Goal: Task Accomplishment & Management: Manage account settings

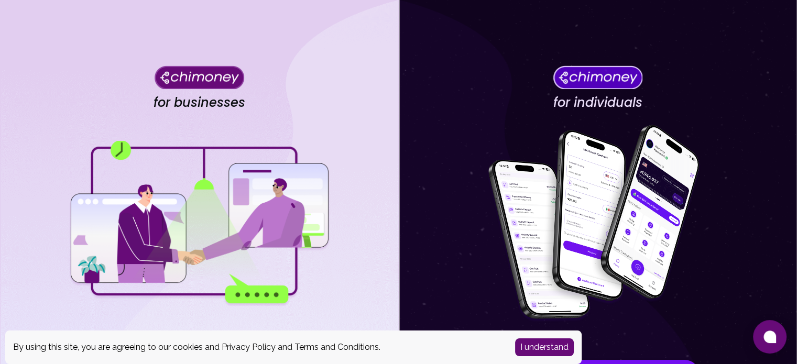
scroll to position [109, 0]
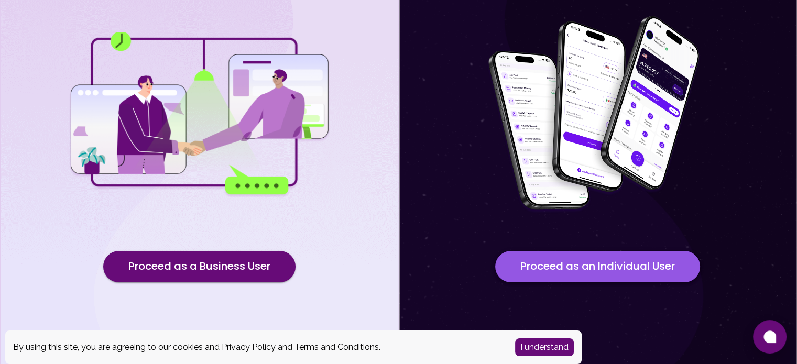
click at [530, 258] on button "Proceed as an Individual User" at bounding box center [597, 266] width 205 height 31
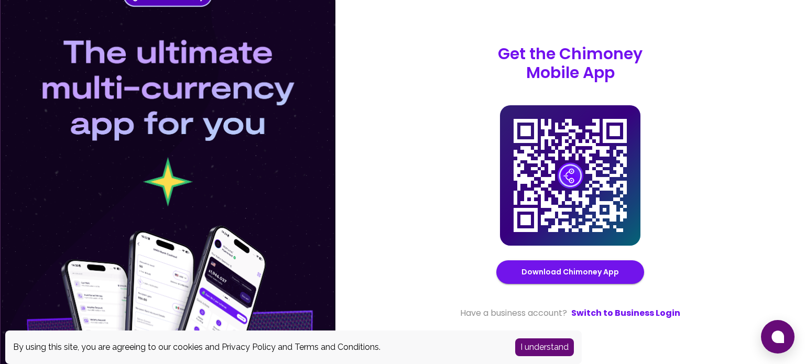
click at [336, 165] on div "Get the Chimoney Mobile App Chimoney Mobile App Download Chimoney App Have a bu…" at bounding box center [570, 182] width 470 height 364
click at [60, 239] on div at bounding box center [167, 182] width 335 height 364
click at [151, 4] on div at bounding box center [167, 182] width 335 height 364
click at [577, 180] on image at bounding box center [570, 175] width 26 height 26
click at [606, 310] on link "Switch to Business Login" at bounding box center [625, 313] width 109 height 13
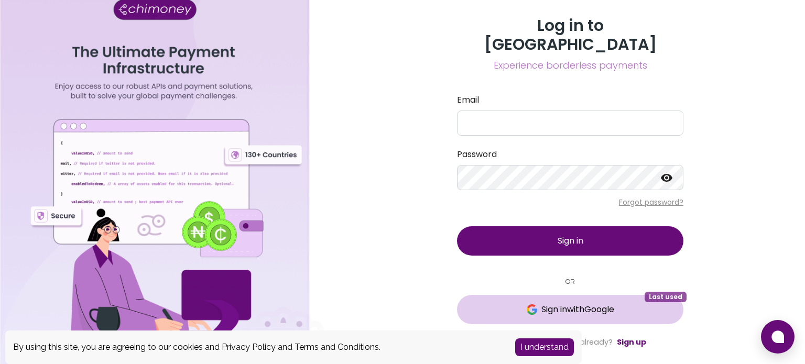
click at [567, 306] on span "Sign in with Google" at bounding box center [577, 309] width 73 height 13
click at [567, 306] on button "Loading... Last used" at bounding box center [570, 309] width 226 height 29
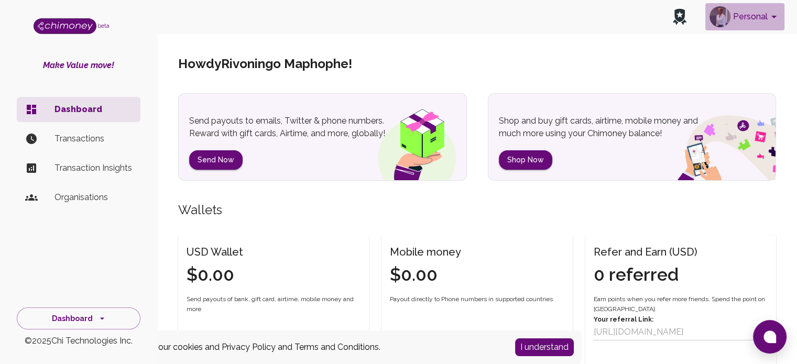
click at [754, 17] on button "Personal" at bounding box center [744, 16] width 79 height 27
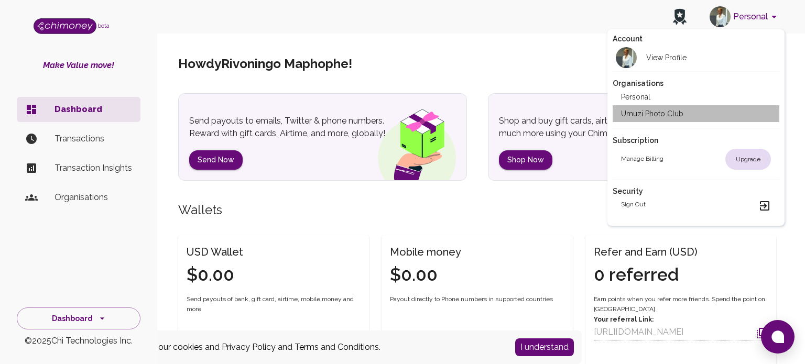
click at [677, 108] on li "Umuzi Photo Club" at bounding box center [696, 113] width 167 height 17
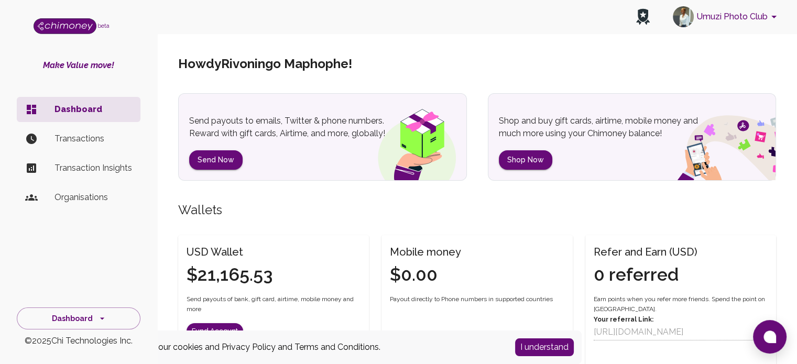
click at [88, 197] on p "Organisations" at bounding box center [94, 197] width 78 height 13
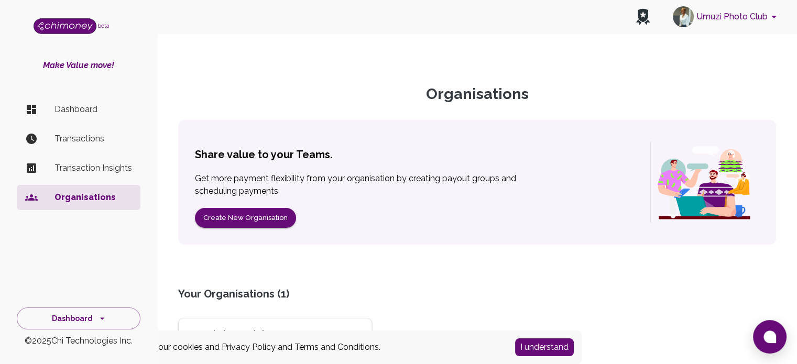
click at [97, 199] on p "Organisations" at bounding box center [94, 197] width 78 height 13
click at [251, 318] on div "Umuzi Photo Club 2 Members" at bounding box center [275, 350] width 194 height 64
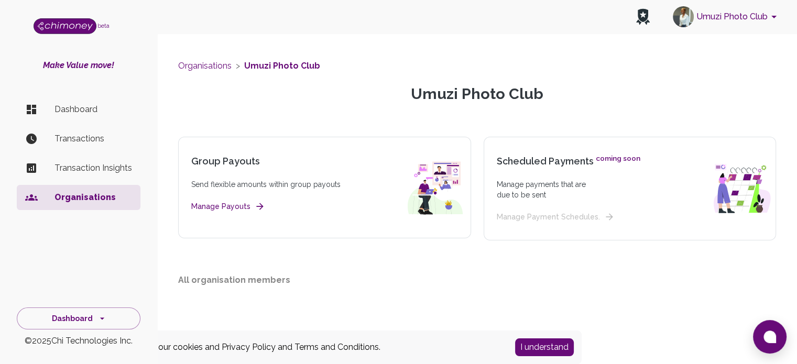
click at [764, 15] on button "Umuzi Photo Club" at bounding box center [727, 16] width 116 height 27
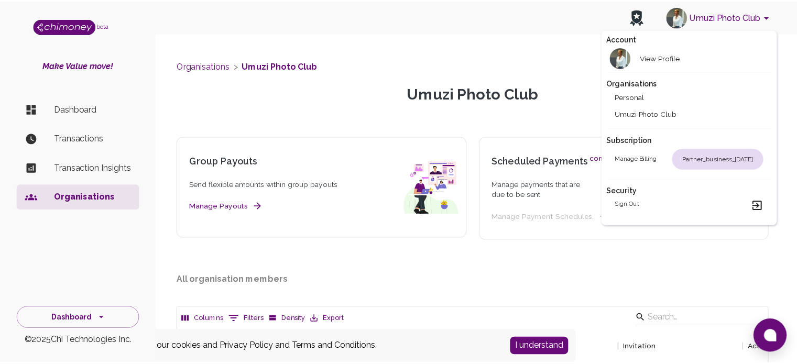
scroll to position [107, 589]
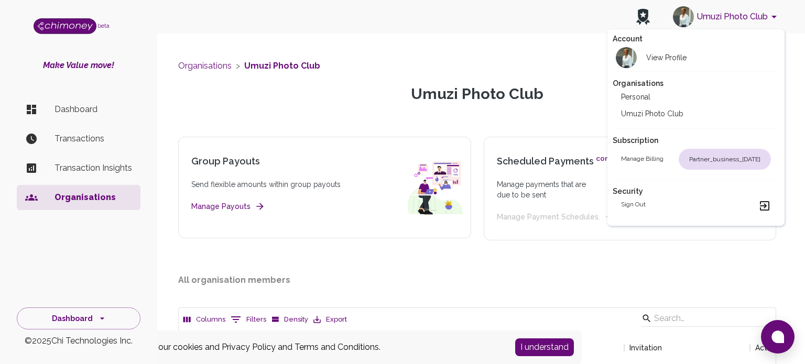
click at [503, 62] on div at bounding box center [402, 182] width 805 height 364
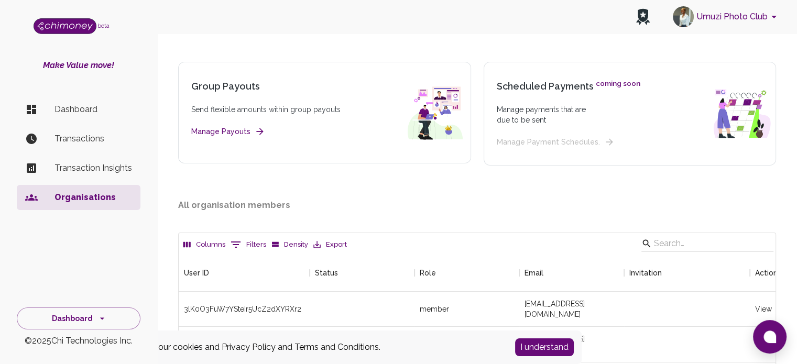
scroll to position [72, 0]
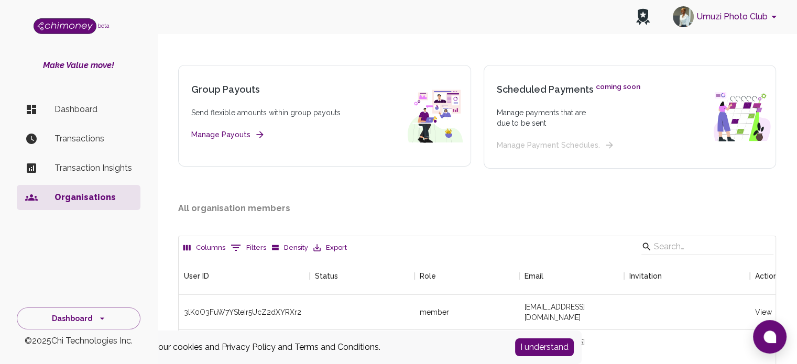
click at [103, 189] on li "Organisations" at bounding box center [79, 197] width 124 height 25
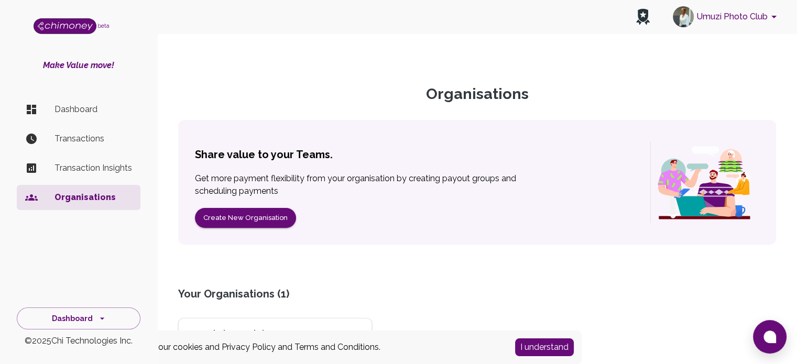
scroll to position [116, 0]
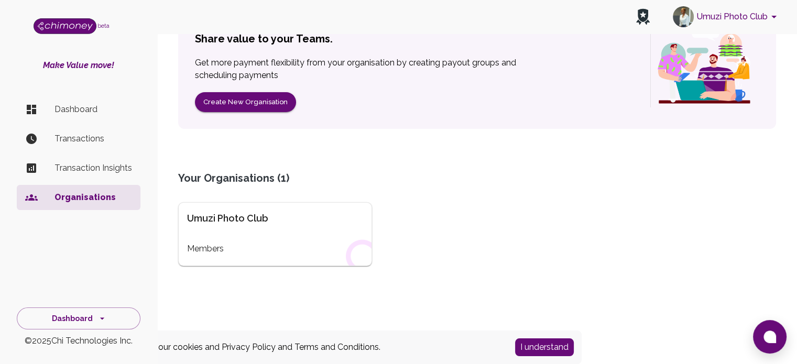
click at [207, 251] on div "Members" at bounding box center [275, 249] width 176 height 13
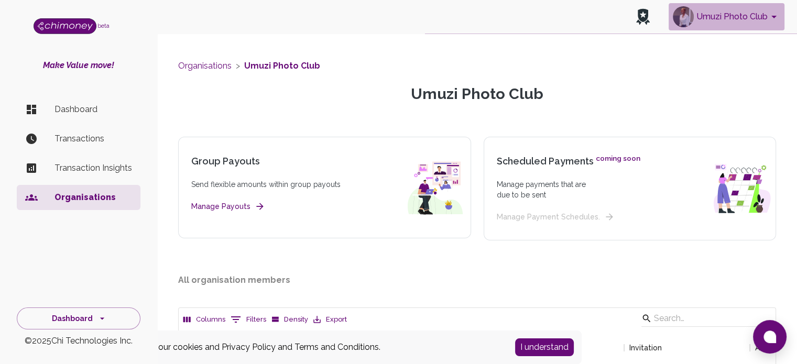
click at [771, 11] on icon "account of current user" at bounding box center [774, 16] width 13 height 13
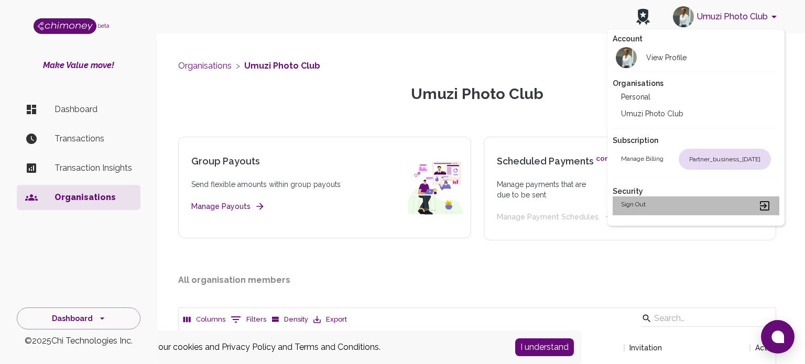
click at [655, 203] on div "Sign out" at bounding box center [696, 206] width 150 height 13
